Goal: Navigation & Orientation: Go to known website

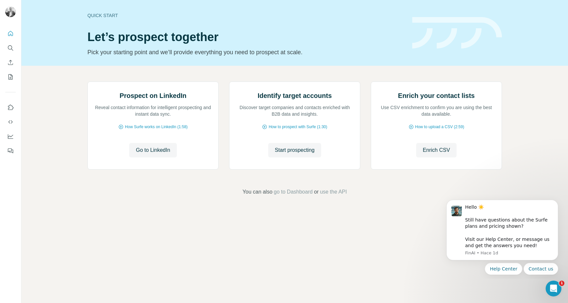
click at [71, 135] on div "Prospect on LinkedIn Reveal contact information for intelligent prospecting and…" at bounding box center [294, 139] width 546 height 146
click at [286, 154] on span "Start prospecting" at bounding box center [295, 150] width 40 height 8
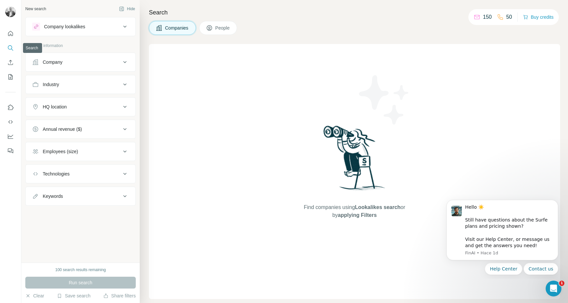
click at [8, 47] on icon "Search" at bounding box center [10, 47] width 4 height 4
click at [10, 35] on icon "Quick start" at bounding box center [10, 33] width 7 height 7
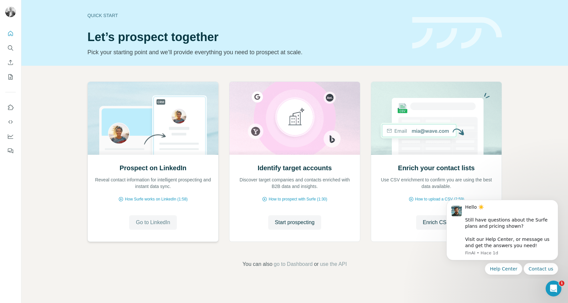
click at [148, 218] on span "Go to LinkedIn" at bounding box center [153, 222] width 34 height 8
